Goal: Book appointment/travel/reservation

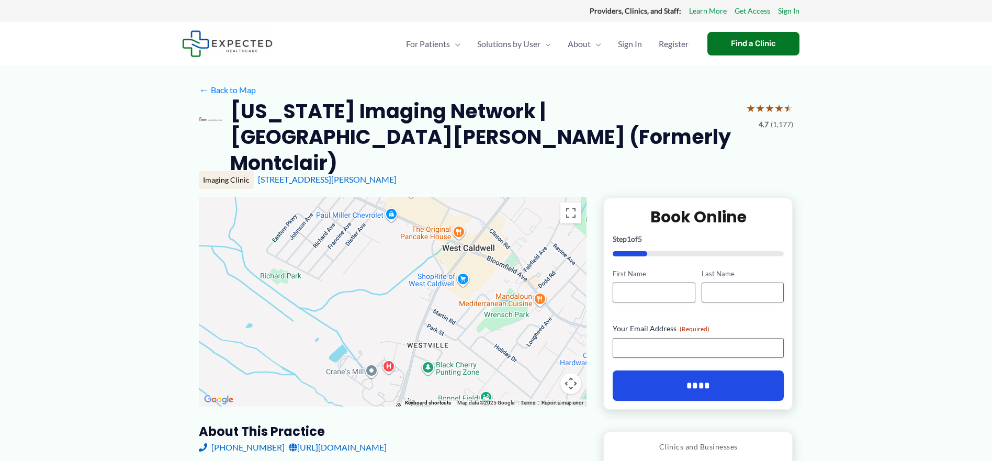
drag, startPoint x: 538, startPoint y: 247, endPoint x: 429, endPoint y: 121, distance: 166.6
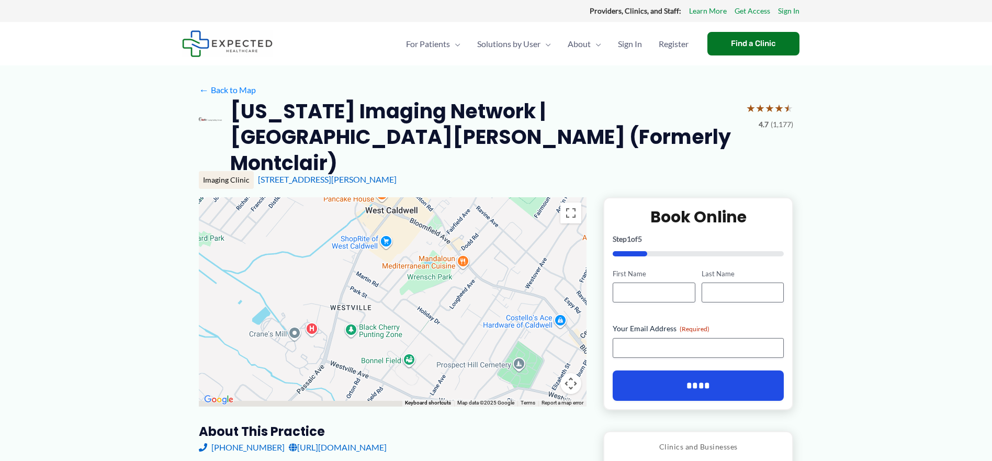
drag, startPoint x: 522, startPoint y: 241, endPoint x: 464, endPoint y: 210, distance: 65.5
click at [462, 205] on div at bounding box center [393, 301] width 388 height 209
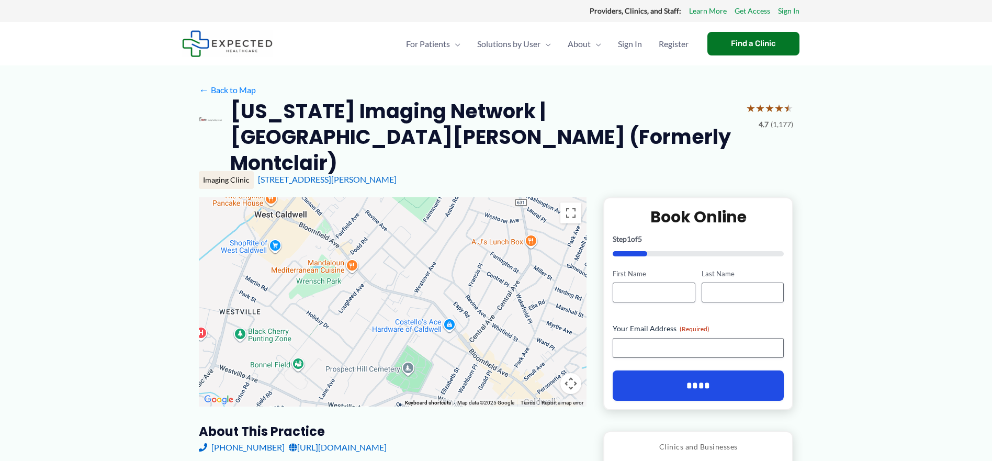
drag, startPoint x: 469, startPoint y: 243, endPoint x: 331, endPoint y: 266, distance: 139.6
click at [331, 266] on div at bounding box center [393, 301] width 388 height 209
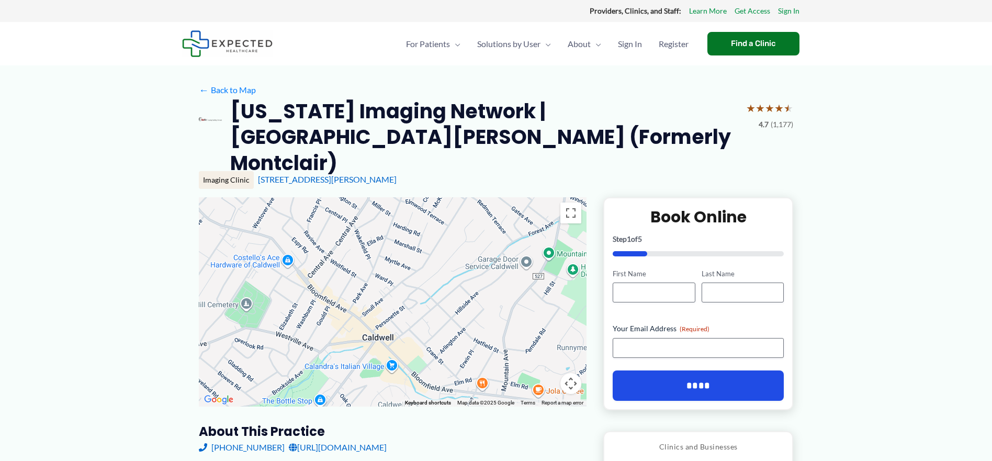
drag, startPoint x: 435, startPoint y: 276, endPoint x: 330, endPoint y: 210, distance: 123.8
click at [335, 211] on div at bounding box center [393, 301] width 388 height 209
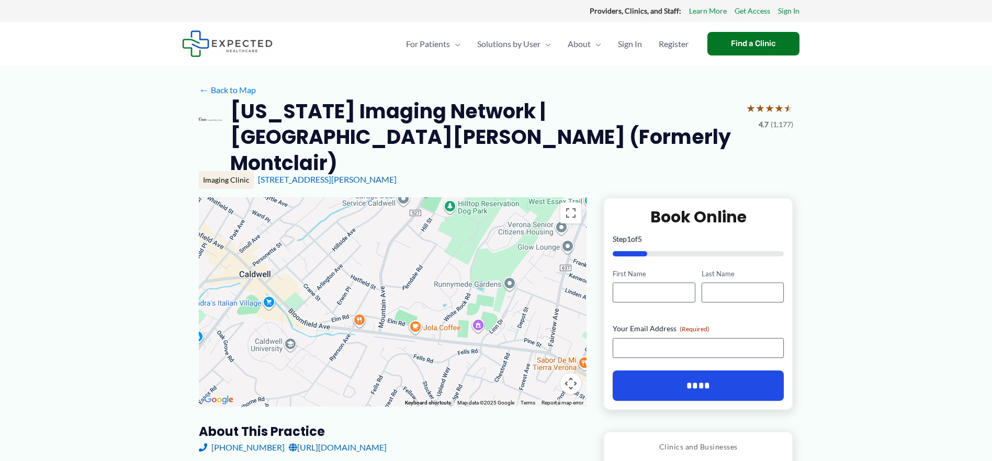
drag, startPoint x: 493, startPoint y: 318, endPoint x: 401, endPoint y: 291, distance: 96.5
click at [401, 291] on div at bounding box center [393, 301] width 388 height 209
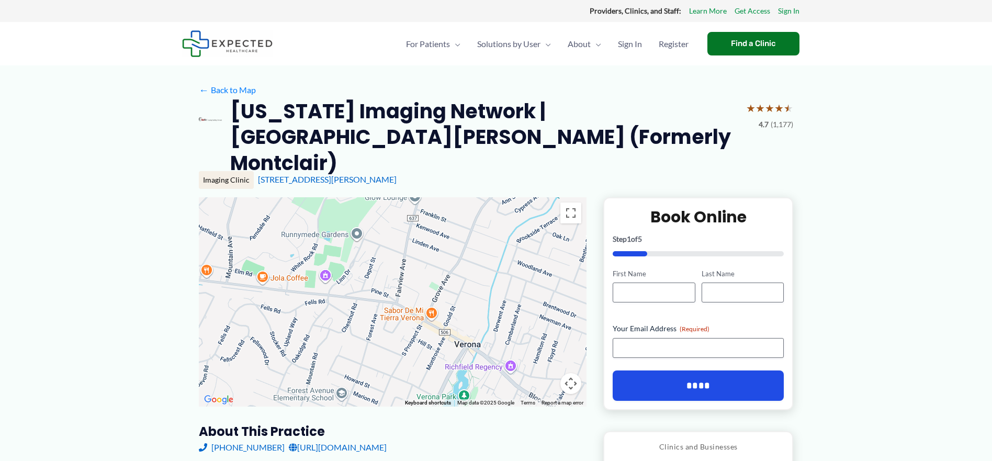
drag, startPoint x: 525, startPoint y: 327, endPoint x: 435, endPoint y: 298, distance: 94.1
click at [435, 298] on div at bounding box center [393, 301] width 388 height 209
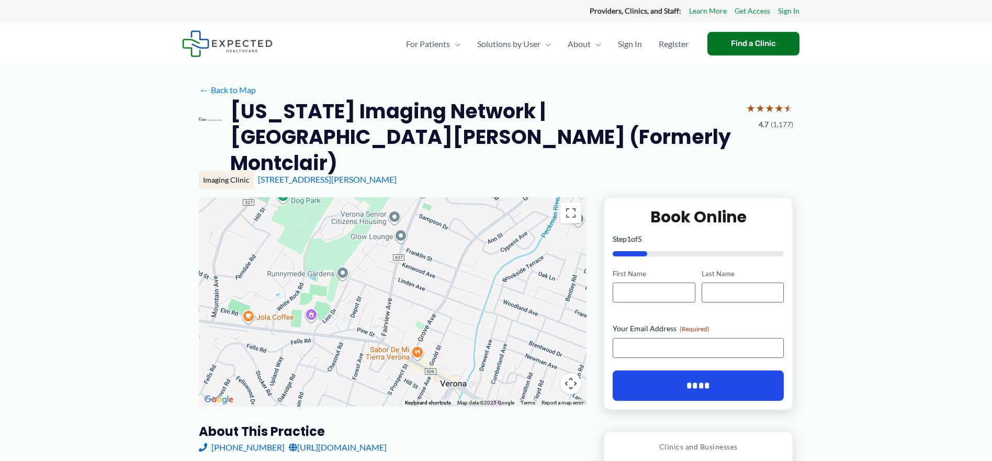
drag, startPoint x: 458, startPoint y: 255, endPoint x: 444, endPoint y: 298, distance: 45.8
click at [444, 298] on div at bounding box center [393, 301] width 388 height 209
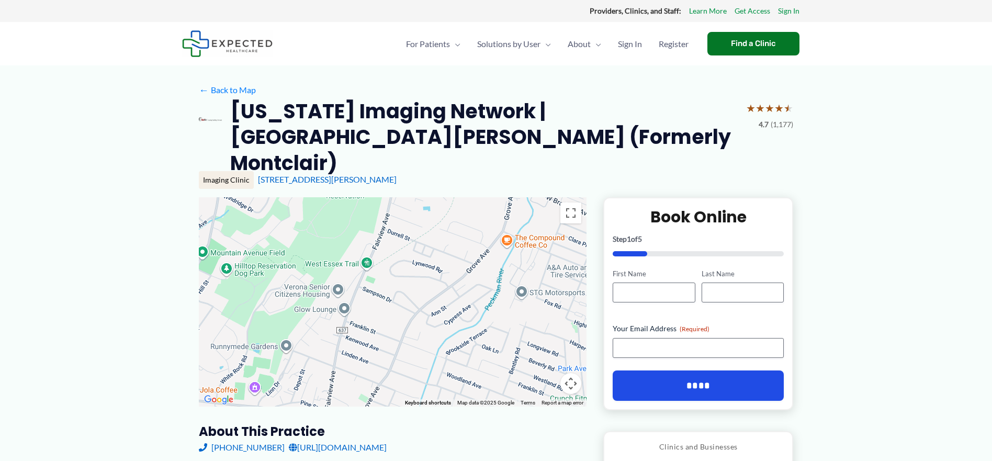
drag, startPoint x: 489, startPoint y: 247, endPoint x: 430, endPoint y: 316, distance: 90.2
click at [430, 316] on div at bounding box center [393, 301] width 388 height 209
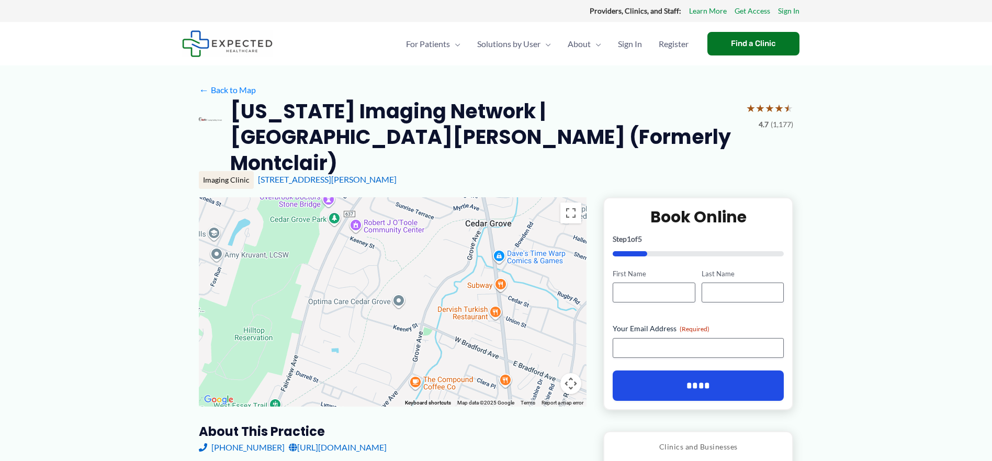
drag, startPoint x: 506, startPoint y: 217, endPoint x: 414, endPoint y: 359, distance: 170.2
click at [414, 359] on div at bounding box center [393, 301] width 388 height 209
